Goal: Transaction & Acquisition: Purchase product/service

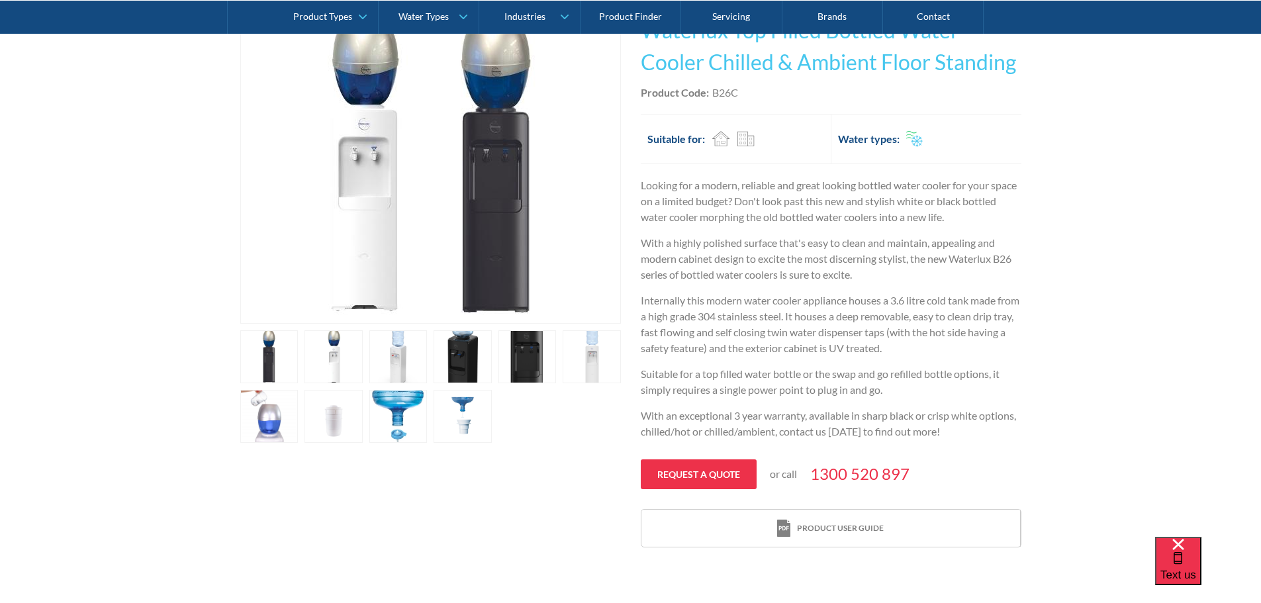
click at [324, 437] on link "open lightbox" at bounding box center [333, 416] width 58 height 53
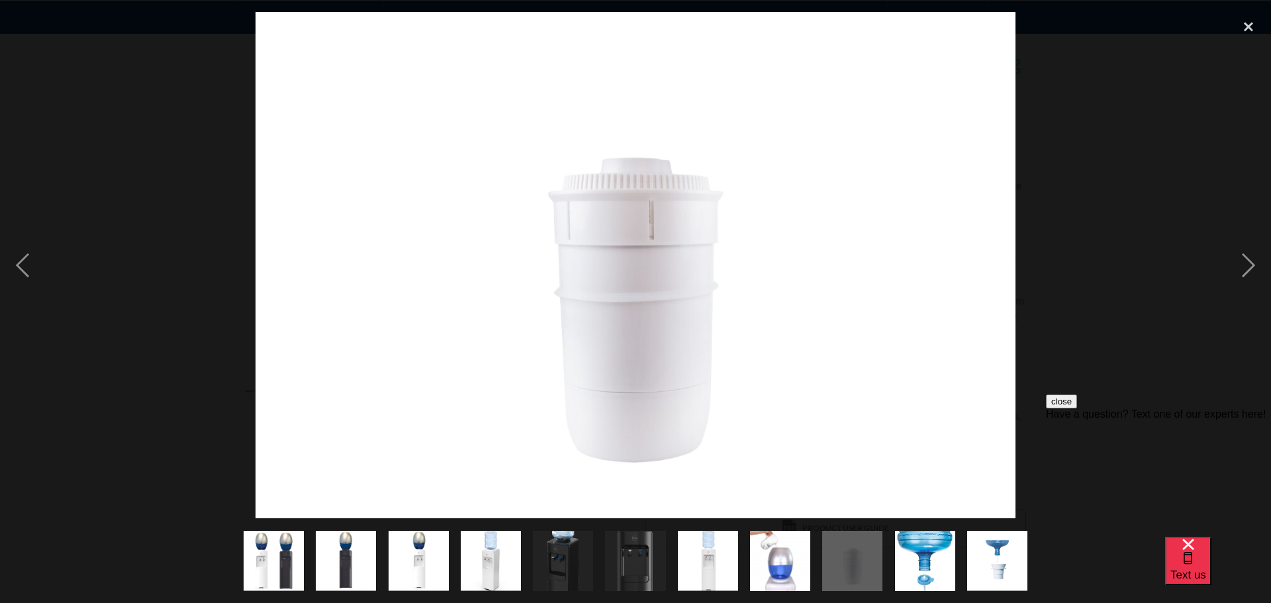
click at [532, 555] on div "show item 5 of 11" at bounding box center [563, 560] width 72 height 85
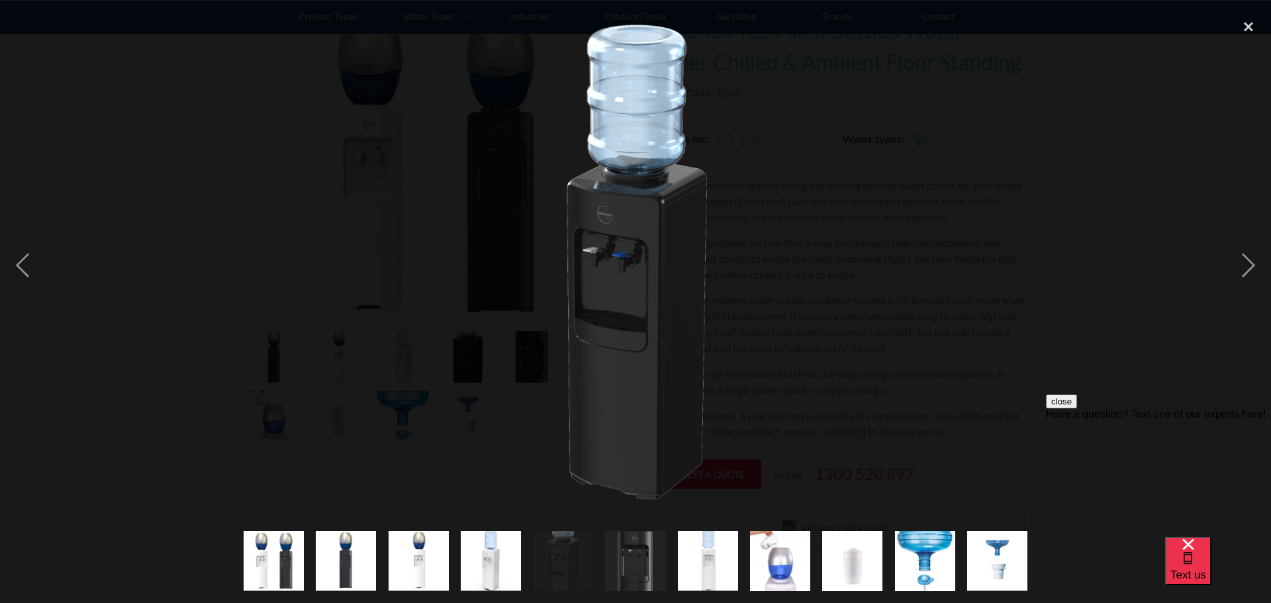
click at [481, 556] on img "show item 4 of 11" at bounding box center [491, 561] width 60 height 60
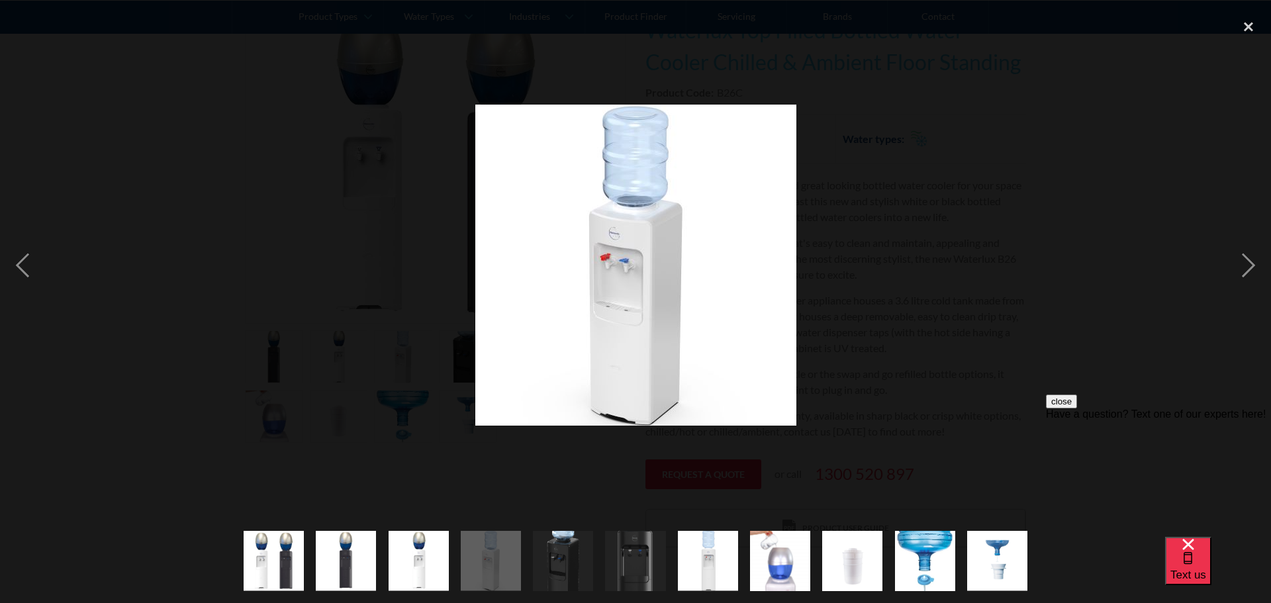
click at [394, 563] on img "show item 3 of 11" at bounding box center [418, 561] width 60 height 60
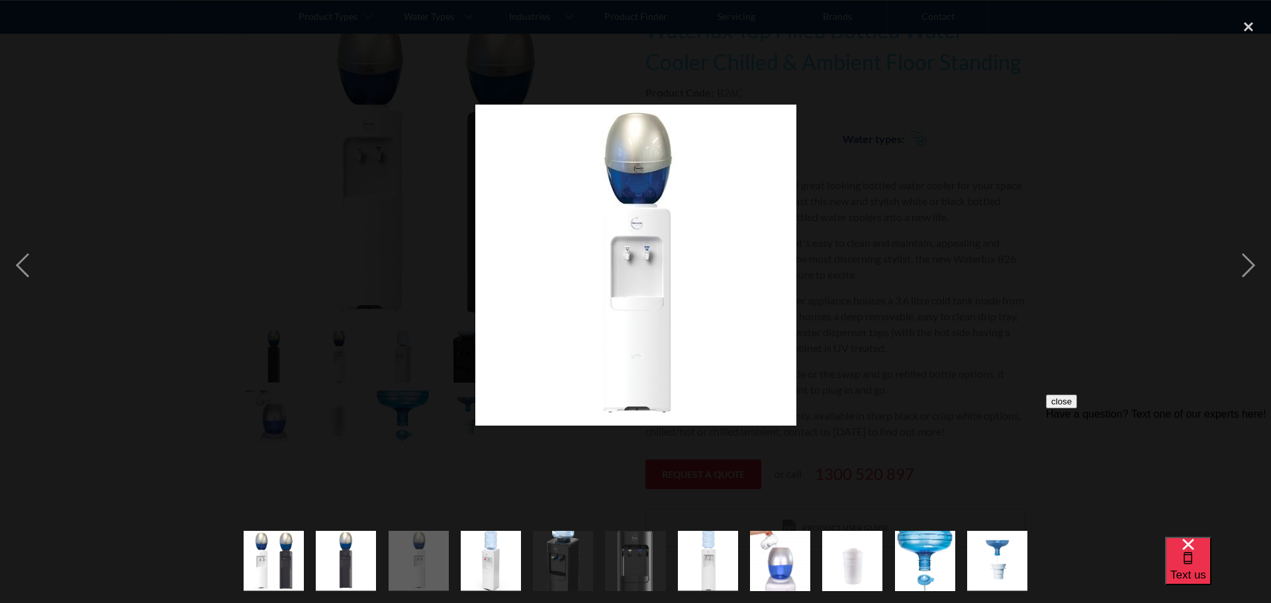
click at [319, 561] on img "show item 2 of 11" at bounding box center [346, 561] width 60 height 60
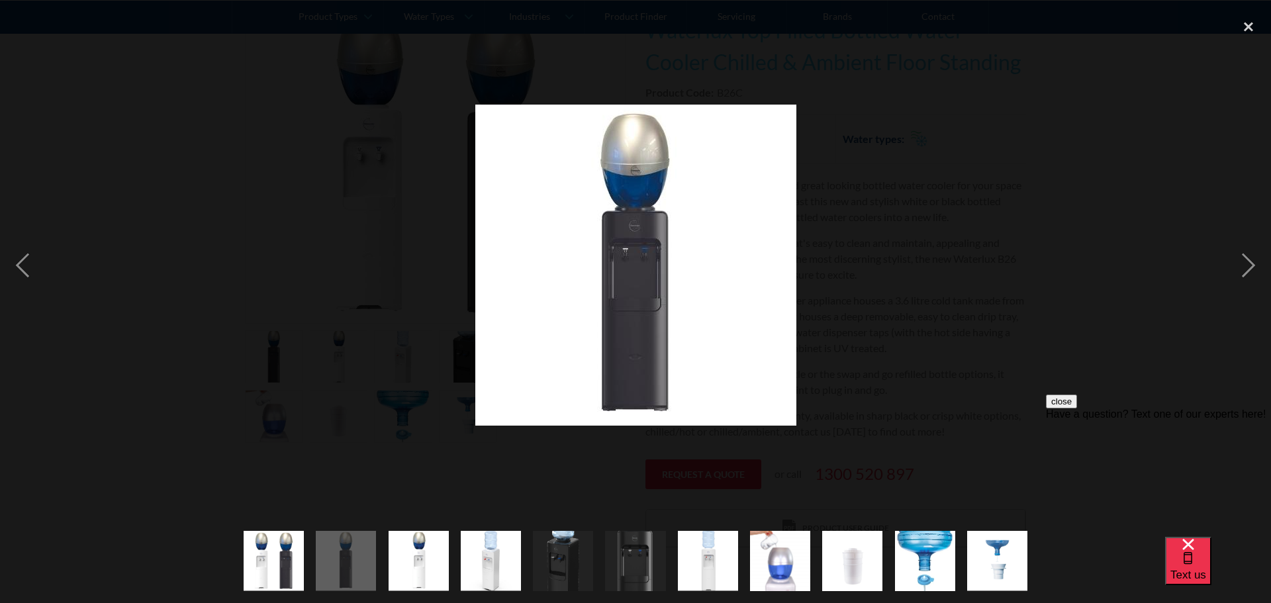
click at [932, 561] on img "show item 10 of 11" at bounding box center [925, 560] width 60 height 183
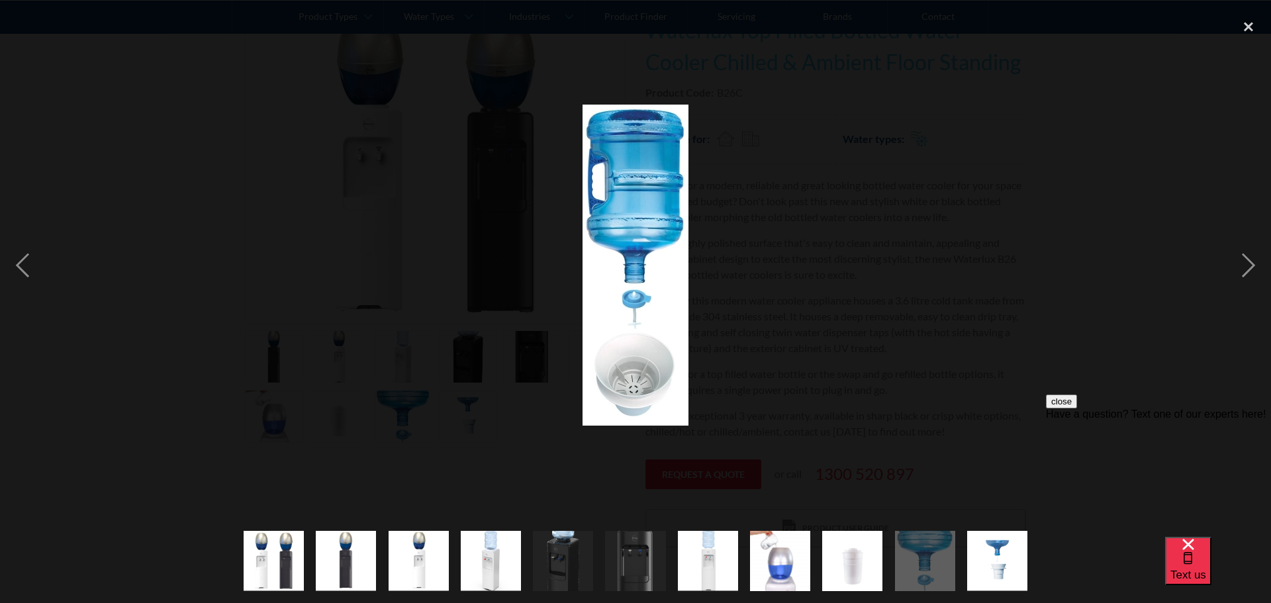
click at [995, 563] on img "show item 11 of 11" at bounding box center [997, 561] width 60 height 60
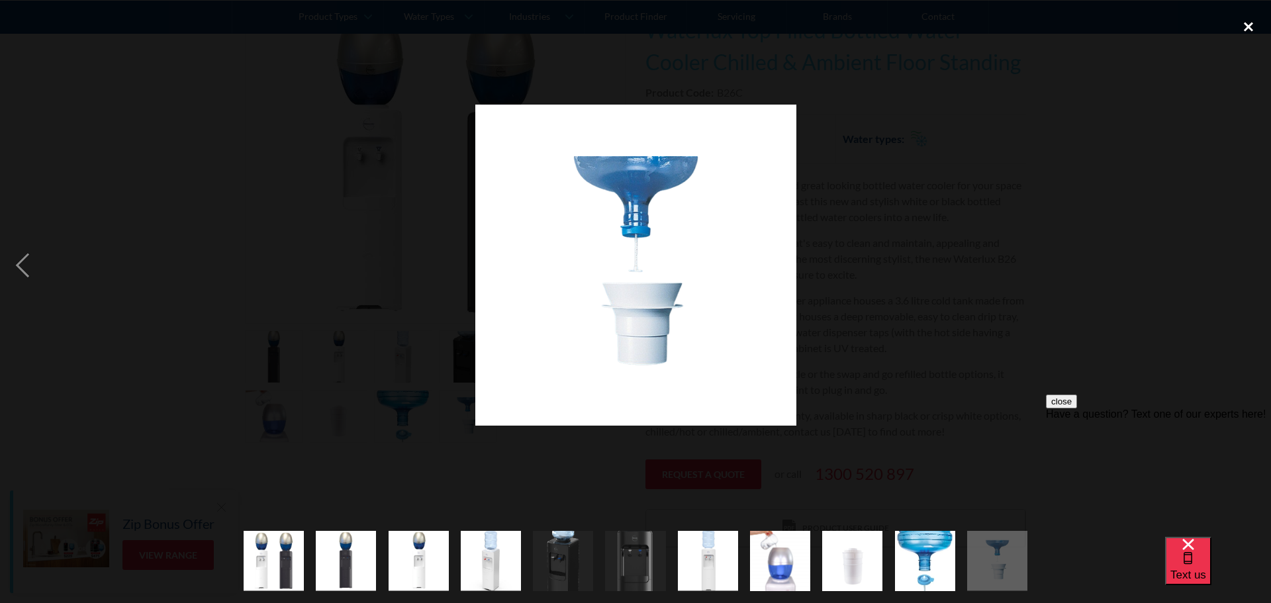
click at [1238, 28] on div "close lightbox" at bounding box center [1248, 26] width 45 height 29
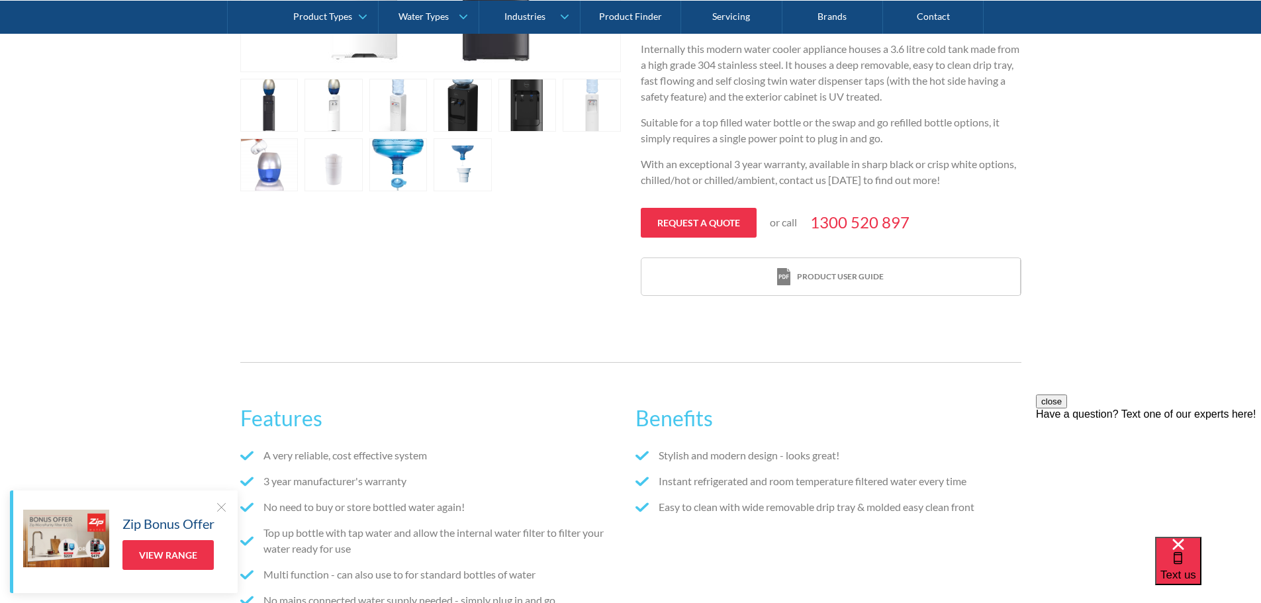
scroll to position [860, 0]
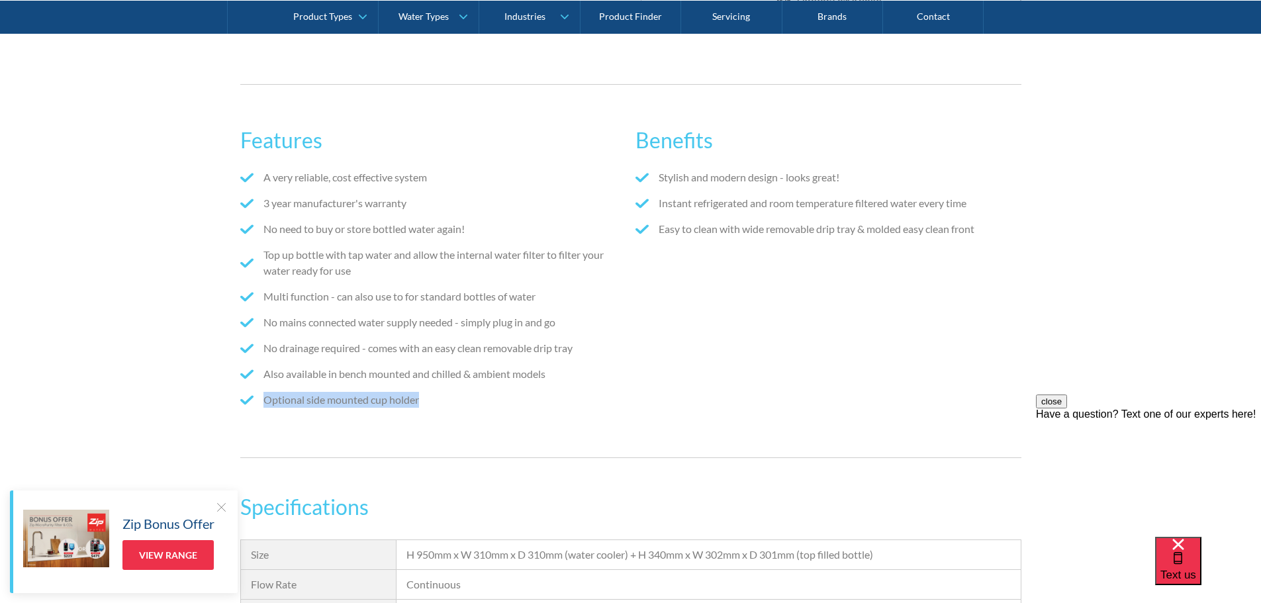
drag, startPoint x: 421, startPoint y: 402, endPoint x: 227, endPoint y: 401, distance: 193.9
click at [227, 401] on div "Features A very reliable, cost effective system 3 year manufacturer's warranty …" at bounding box center [630, 271] width 1261 height 414
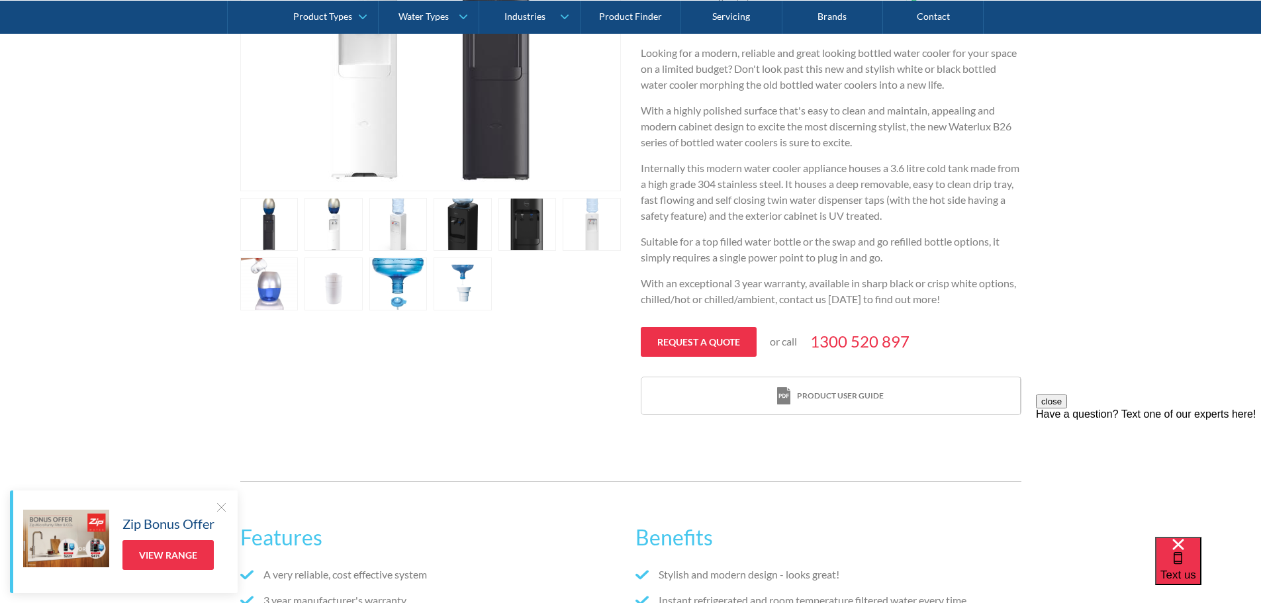
scroll to position [397, 0]
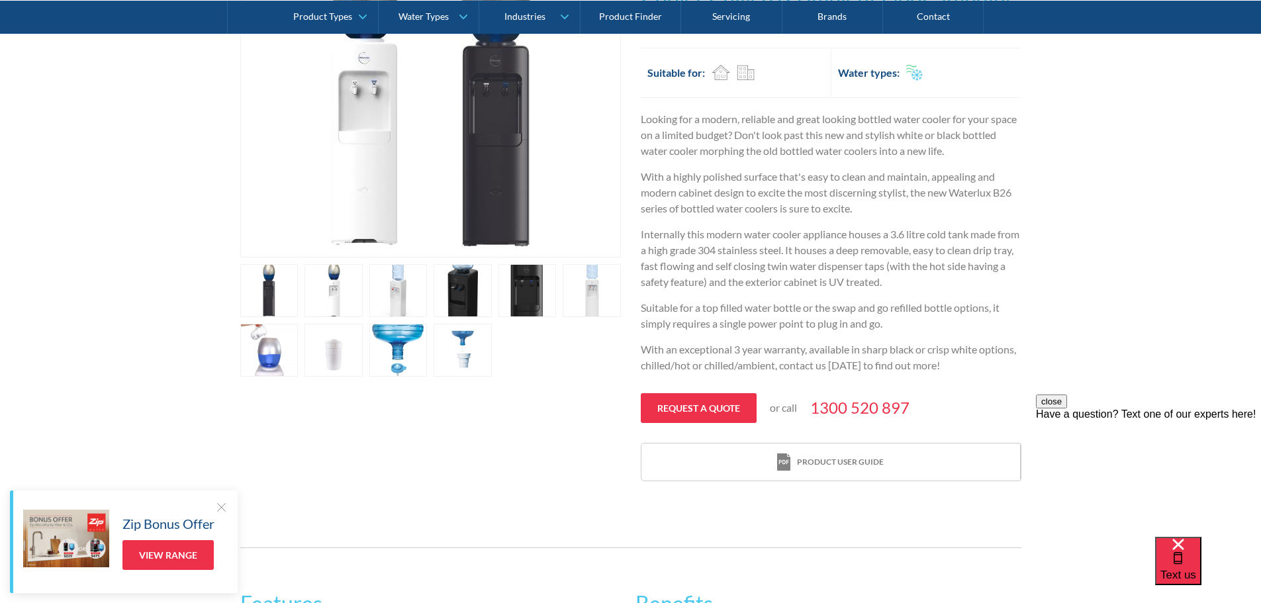
click at [937, 291] on div "Looking for a modern, reliable and great looking bottled water cooler for your …" at bounding box center [831, 247] width 381 height 272
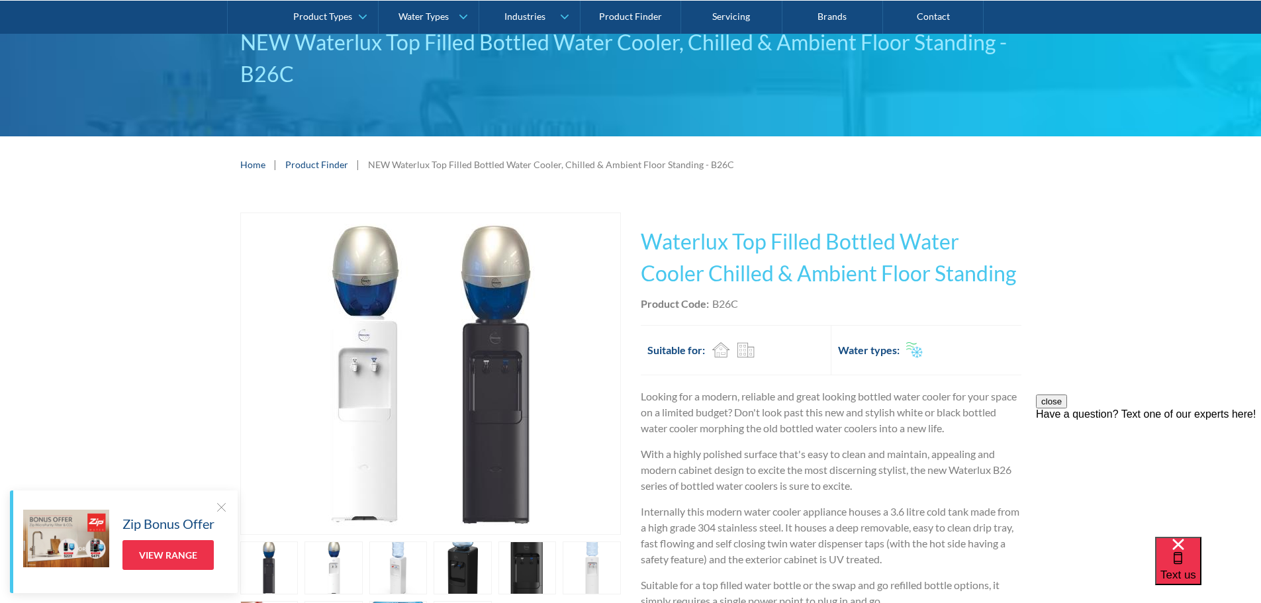
scroll to position [66, 0]
